Goal: Transaction & Acquisition: Book appointment/travel/reservation

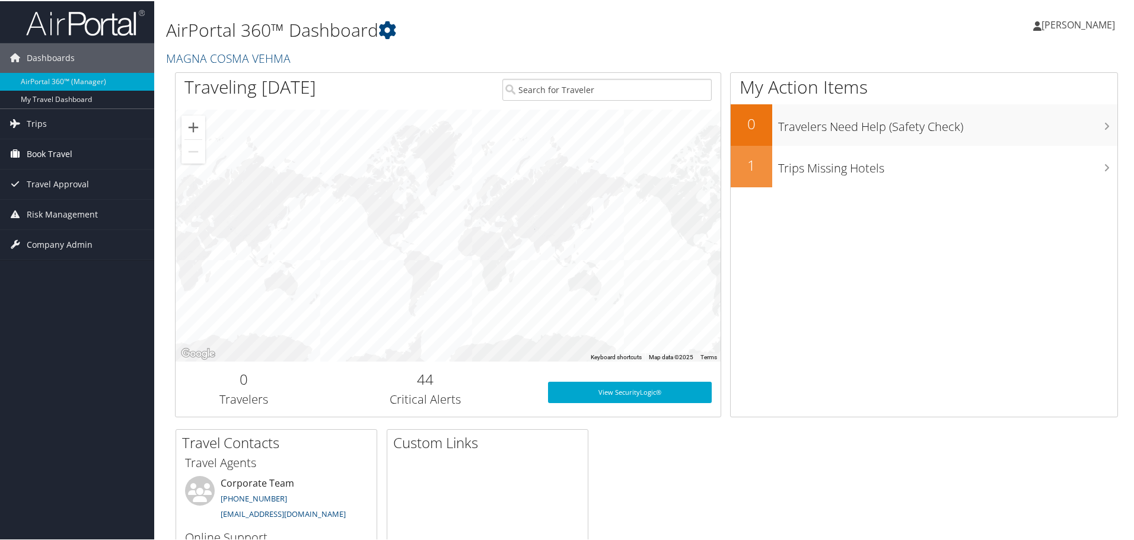
click at [57, 153] on span "Book Travel" at bounding box center [50, 153] width 46 height 30
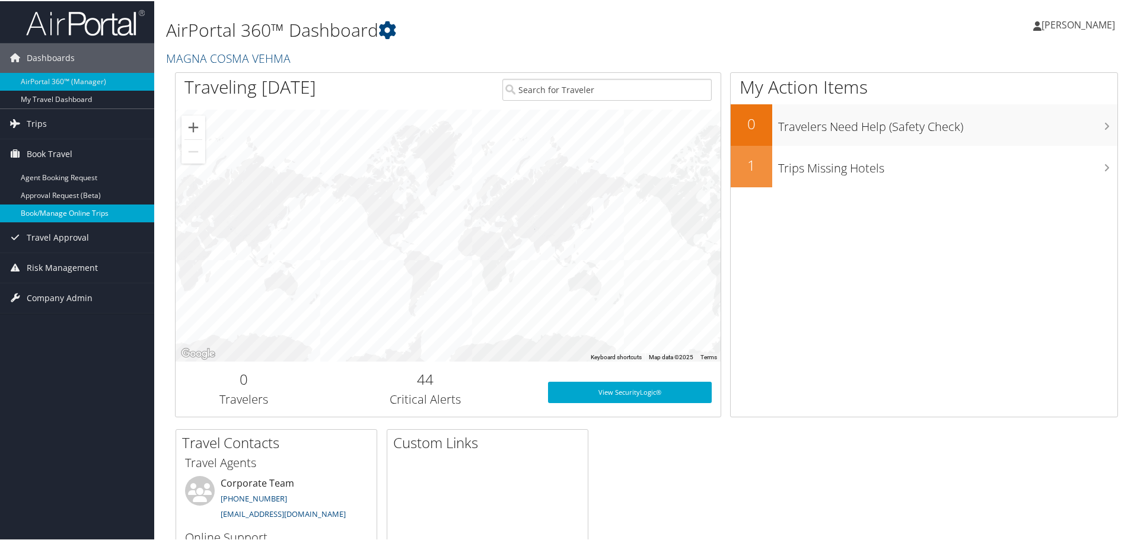
click at [63, 211] on link "Book/Manage Online Trips" at bounding box center [77, 212] width 154 height 18
